Goal: Task Accomplishment & Management: Complete application form

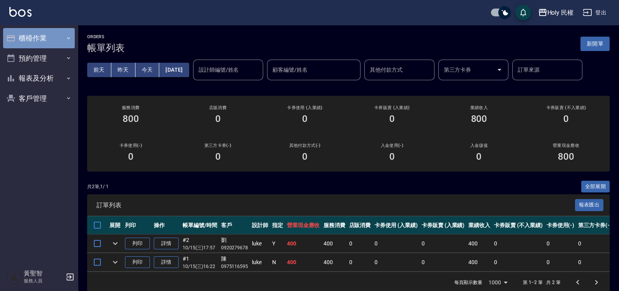
click at [38, 41] on button "櫃檯作業" at bounding box center [39, 38] width 72 height 20
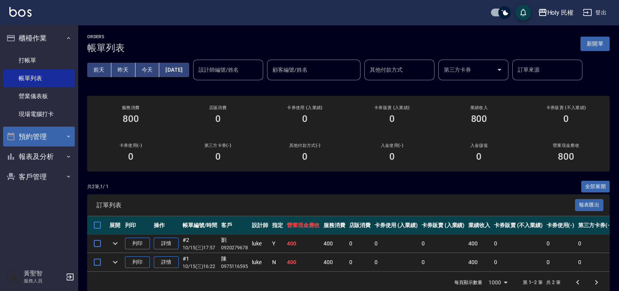
click at [35, 137] on button "預約管理" at bounding box center [39, 137] width 72 height 20
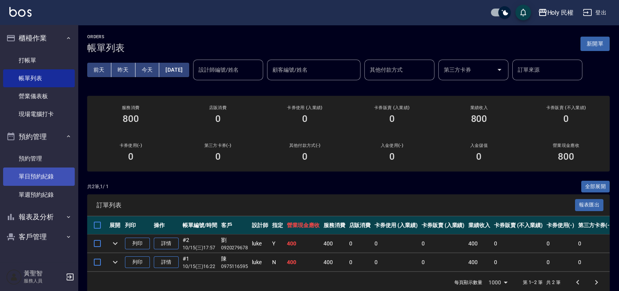
click at [40, 174] on link "單日預約紀錄" at bounding box center [39, 176] width 72 height 18
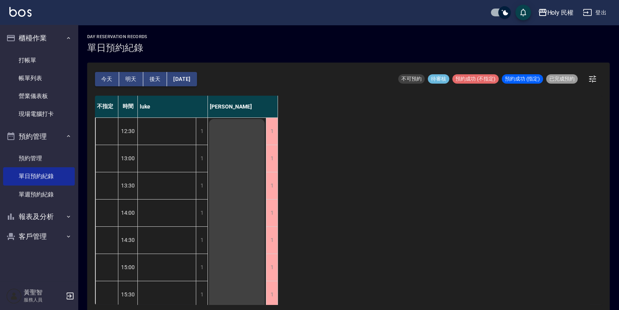
click at [192, 80] on button "[DATE]" at bounding box center [182, 79] width 30 height 14
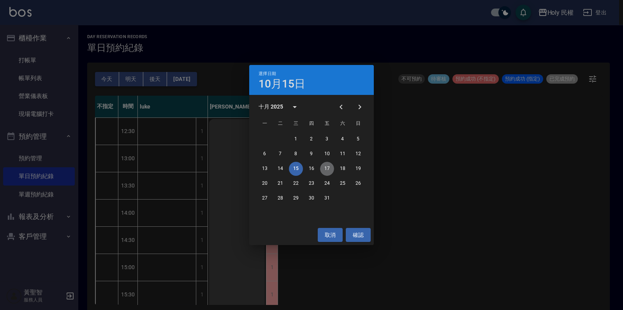
click at [328, 169] on button "17" at bounding box center [327, 169] width 14 height 14
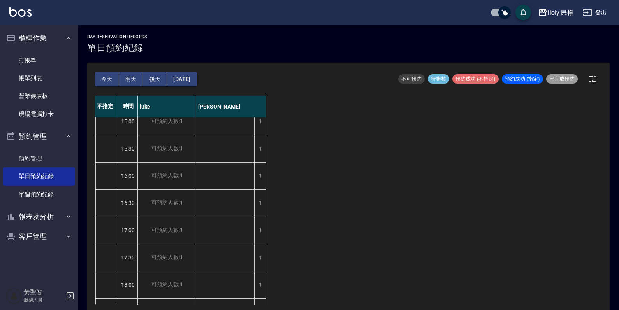
scroll to position [243, 0]
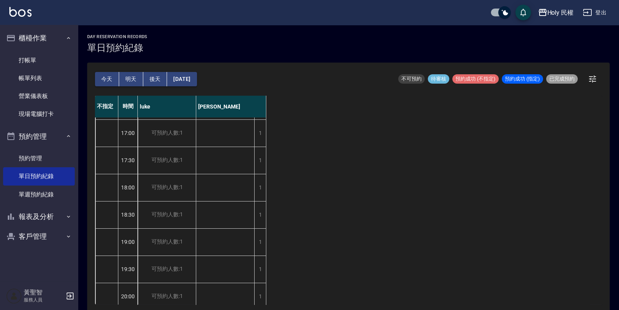
click at [227, 189] on div "吳" at bounding box center [225, 92] width 58 height 436
click at [258, 188] on div "1" at bounding box center [260, 187] width 12 height 27
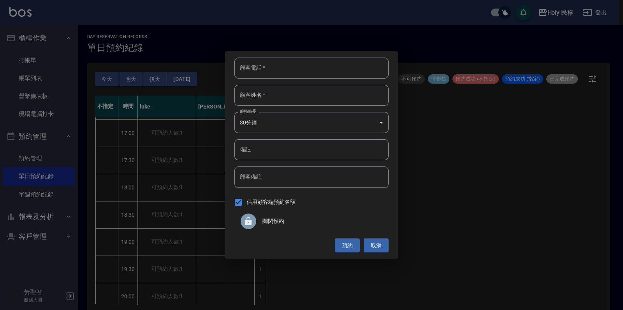
click at [298, 65] on input "顧客電話   *" at bounding box center [311, 68] width 154 height 21
type input "0988873679"
type input "林"
click at [349, 241] on button "預約" at bounding box center [347, 246] width 25 height 14
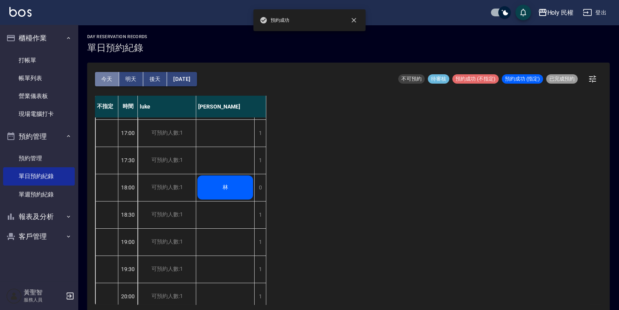
click at [104, 80] on button "今天" at bounding box center [107, 79] width 24 height 14
